Goal: Task Accomplishment & Management: Manage account settings

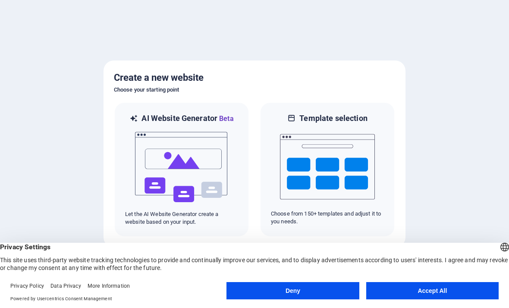
click at [419, 290] on button "Accept All" at bounding box center [432, 290] width 132 height 17
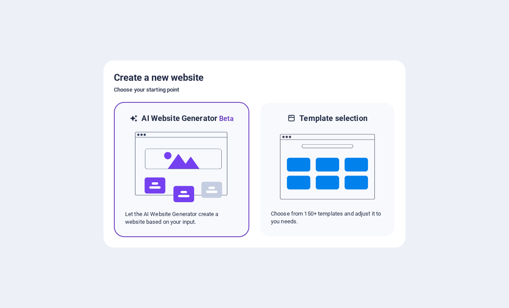
click at [183, 185] on img at bounding box center [181, 167] width 95 height 86
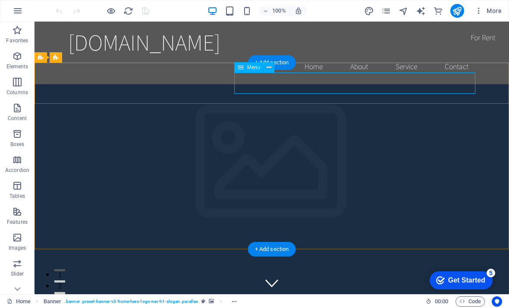
click at [16, 62] on span "Elements" at bounding box center [17, 61] width 35 height 21
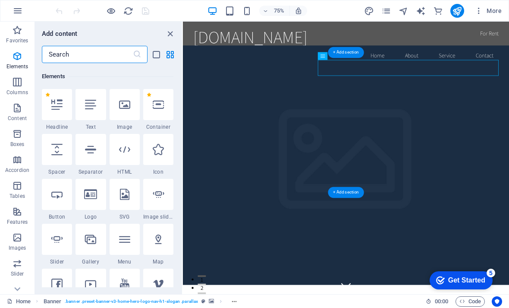
scroll to position [92, 0]
click at [20, 85] on icon "button" at bounding box center [17, 82] width 10 height 10
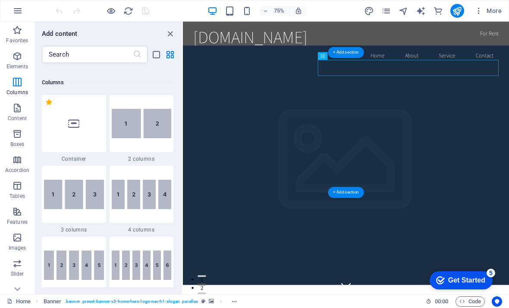
scroll to position [427, 0]
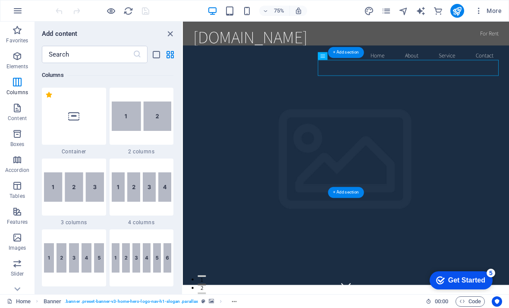
click at [19, 112] on icon "button" at bounding box center [17, 108] width 10 height 10
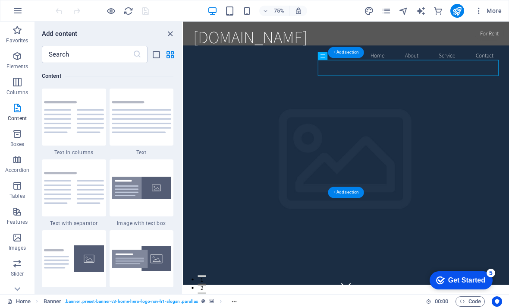
scroll to position [1510, 0]
click at [19, 141] on p "Boxes" at bounding box center [17, 144] width 14 height 7
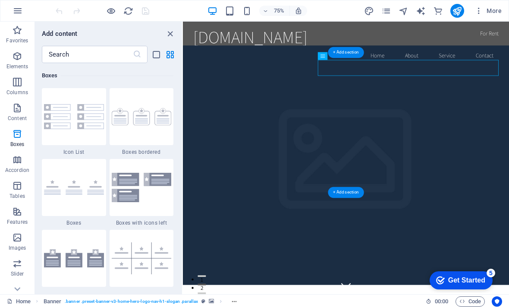
scroll to position [2380, 0]
click at [18, 163] on icon "button" at bounding box center [17, 159] width 10 height 10
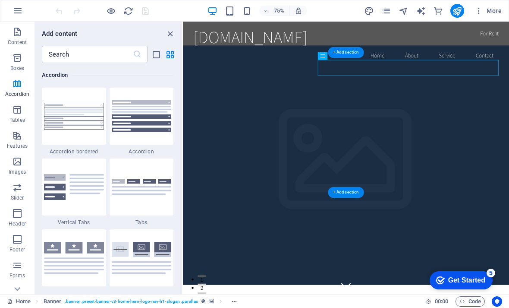
scroll to position [93, 0]
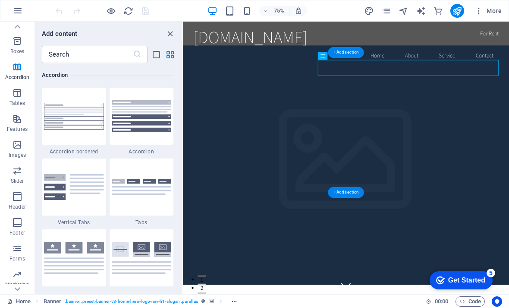
click at [19, 154] on p "Images" at bounding box center [18, 154] width 18 height 7
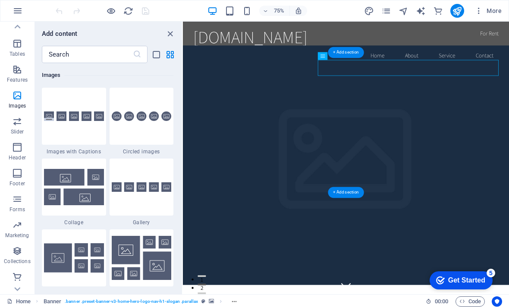
scroll to position [142, 0]
click at [17, 14] on icon "button" at bounding box center [18, 11] width 10 height 10
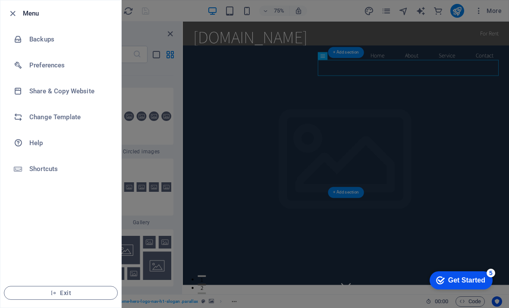
click at [44, 41] on h6 "Backups" at bounding box center [69, 39] width 80 height 10
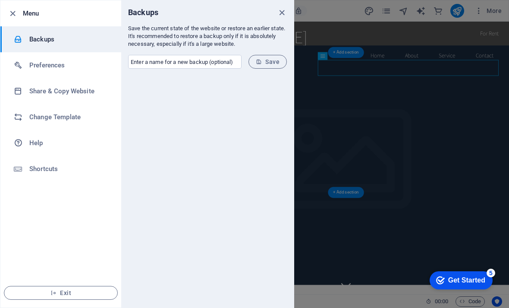
click at [160, 63] on input "text" at bounding box center [184, 62] width 113 height 14
click at [163, 89] on div at bounding box center [207, 192] width 173 height 232
click at [457, 280] on div "Get Started" at bounding box center [466, 280] width 37 height 8
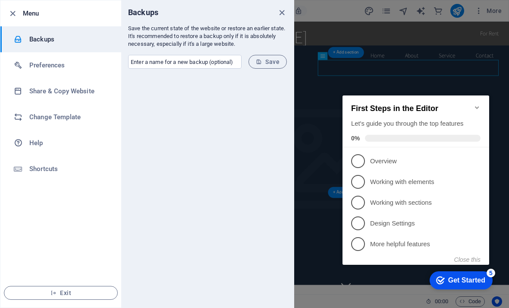
click at [480, 104] on icon "Minimize checklist" at bounding box center [477, 107] width 7 height 7
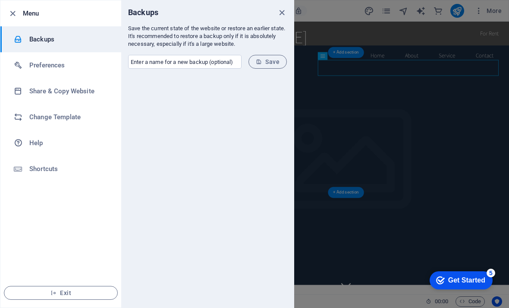
click at [41, 70] on h6 "Preferences" at bounding box center [69, 65] width 80 height 10
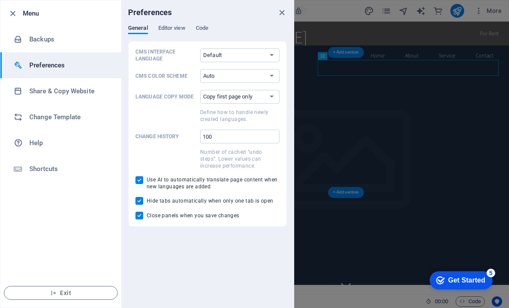
click at [42, 94] on h6 "Share & Copy Website" at bounding box center [69, 91] width 80 height 10
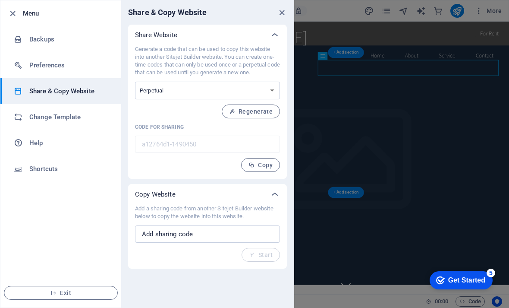
click at [47, 120] on h6 "Change Template" at bounding box center [69, 117] width 80 height 10
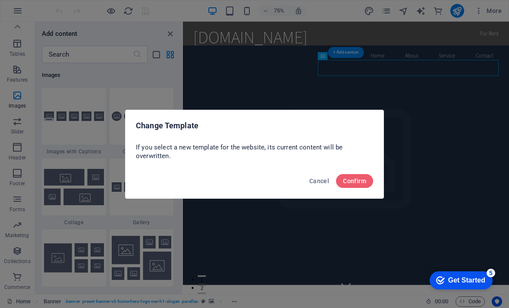
click at [314, 183] on span "Cancel" at bounding box center [319, 180] width 20 height 7
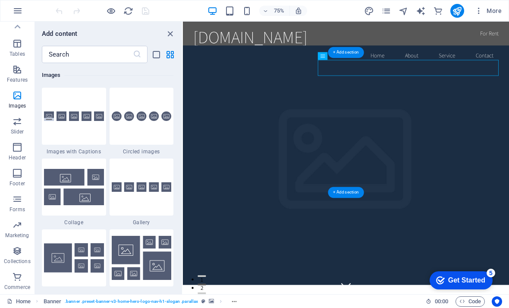
click at [20, 20] on button "button" at bounding box center [17, 10] width 21 height 21
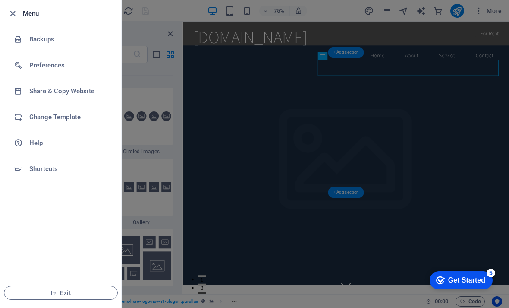
click at [38, 47] on li "Backups" at bounding box center [60, 39] width 121 height 26
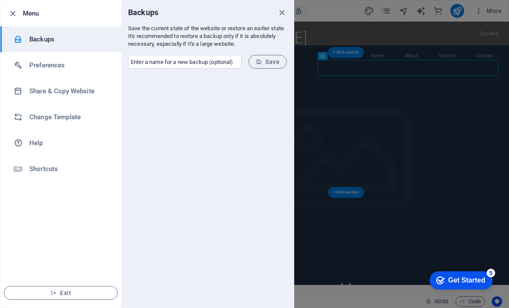
click at [60, 298] on button "Exit" at bounding box center [61, 293] width 114 height 14
